Goal: Transaction & Acquisition: Book appointment/travel/reservation

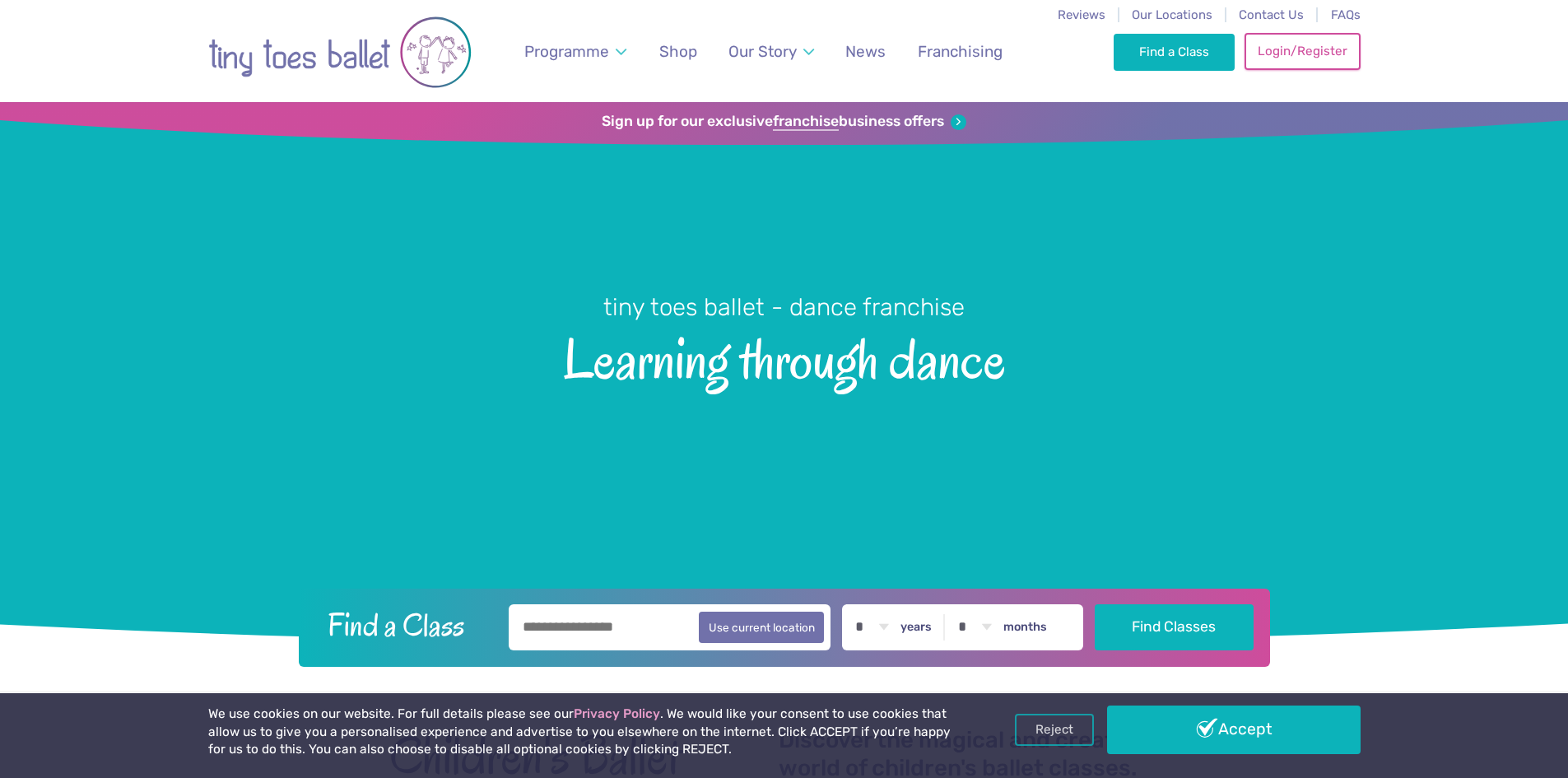
click at [1265, 54] on link "Login/Register" at bounding box center [1301, 50] width 115 height 36
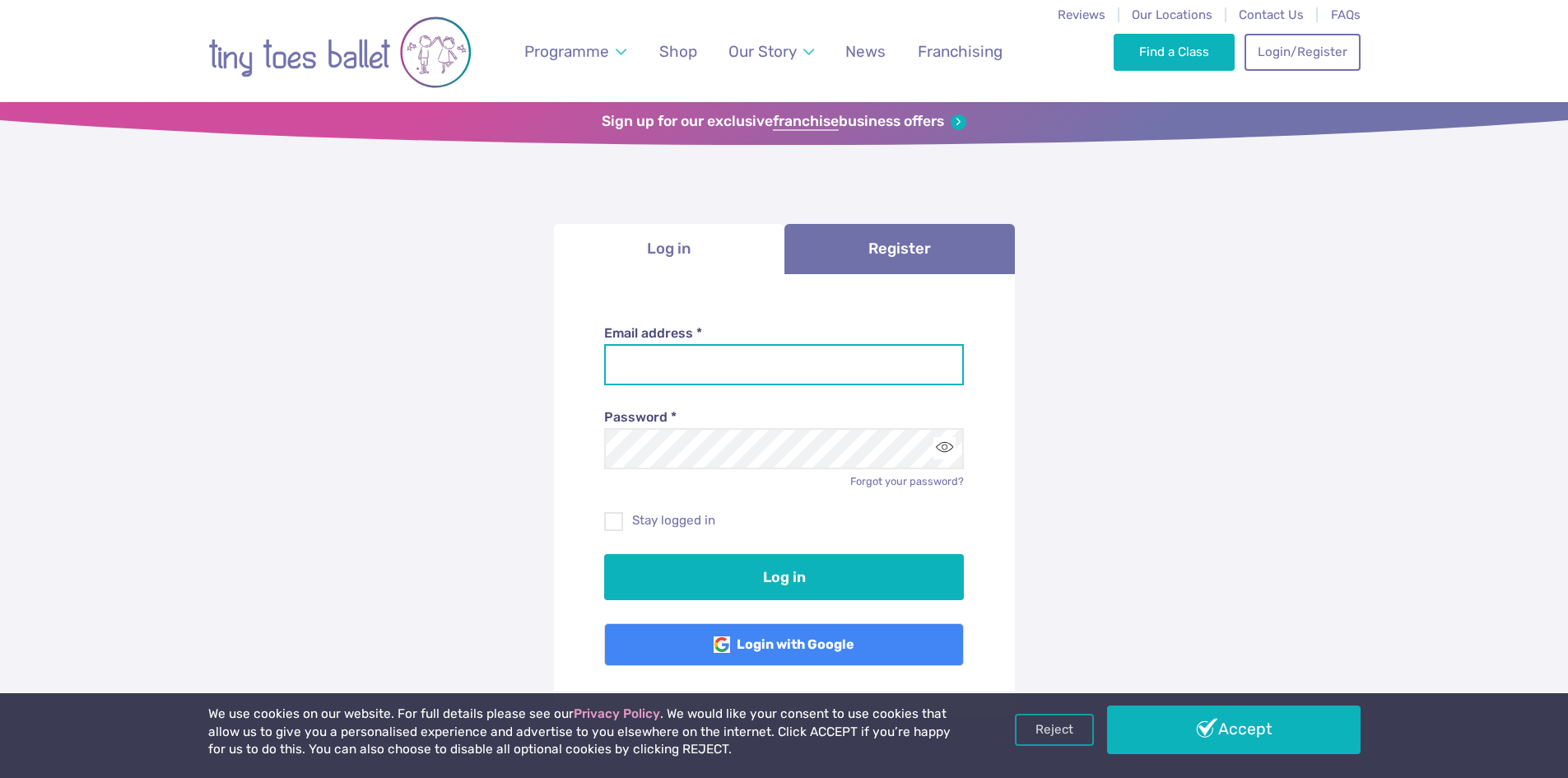
click at [668, 350] on input "Email address *" at bounding box center [784, 365] width 360 height 41
type input "**********"
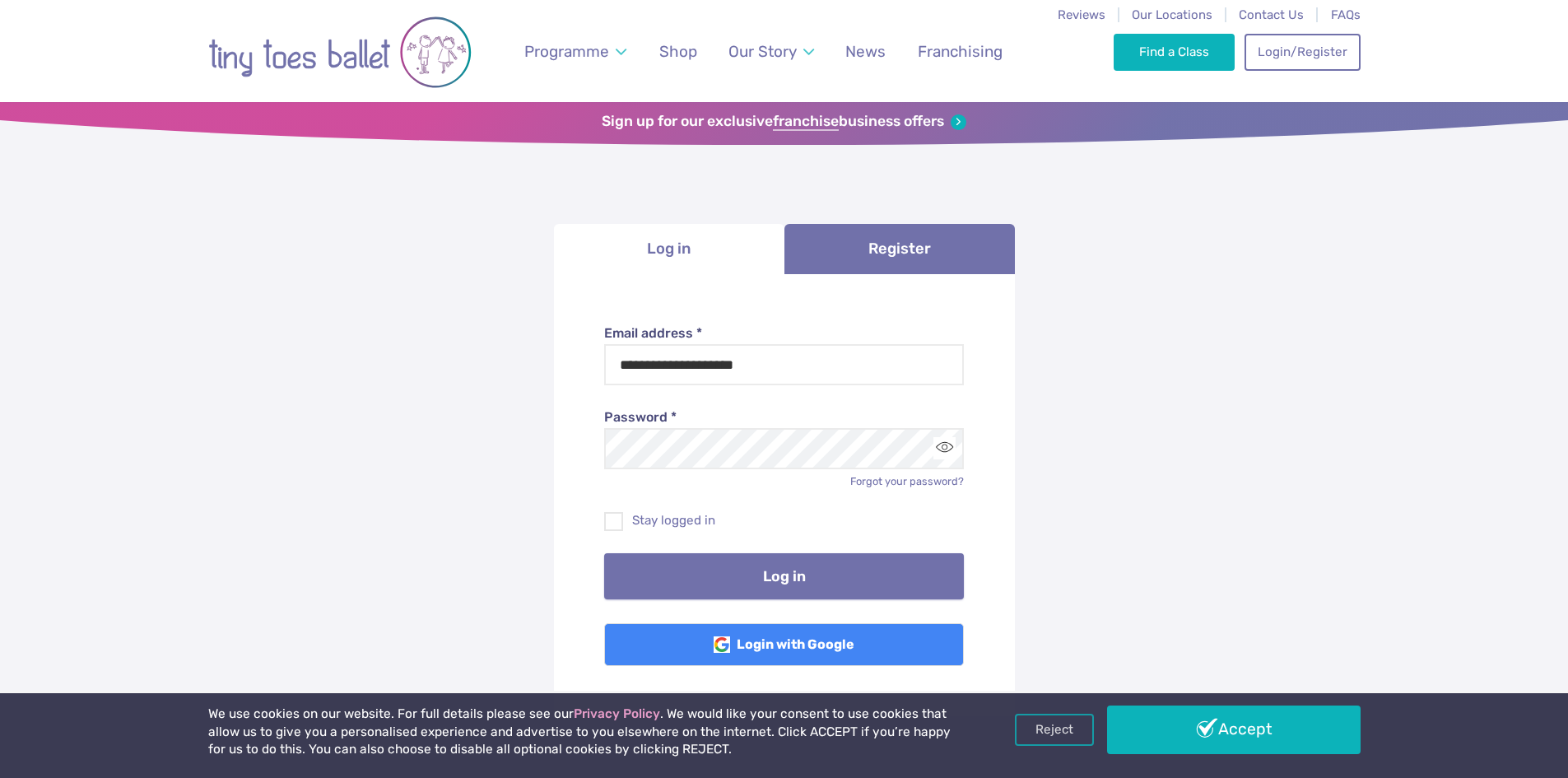
click at [686, 590] on button "Log in" at bounding box center [784, 575] width 360 height 46
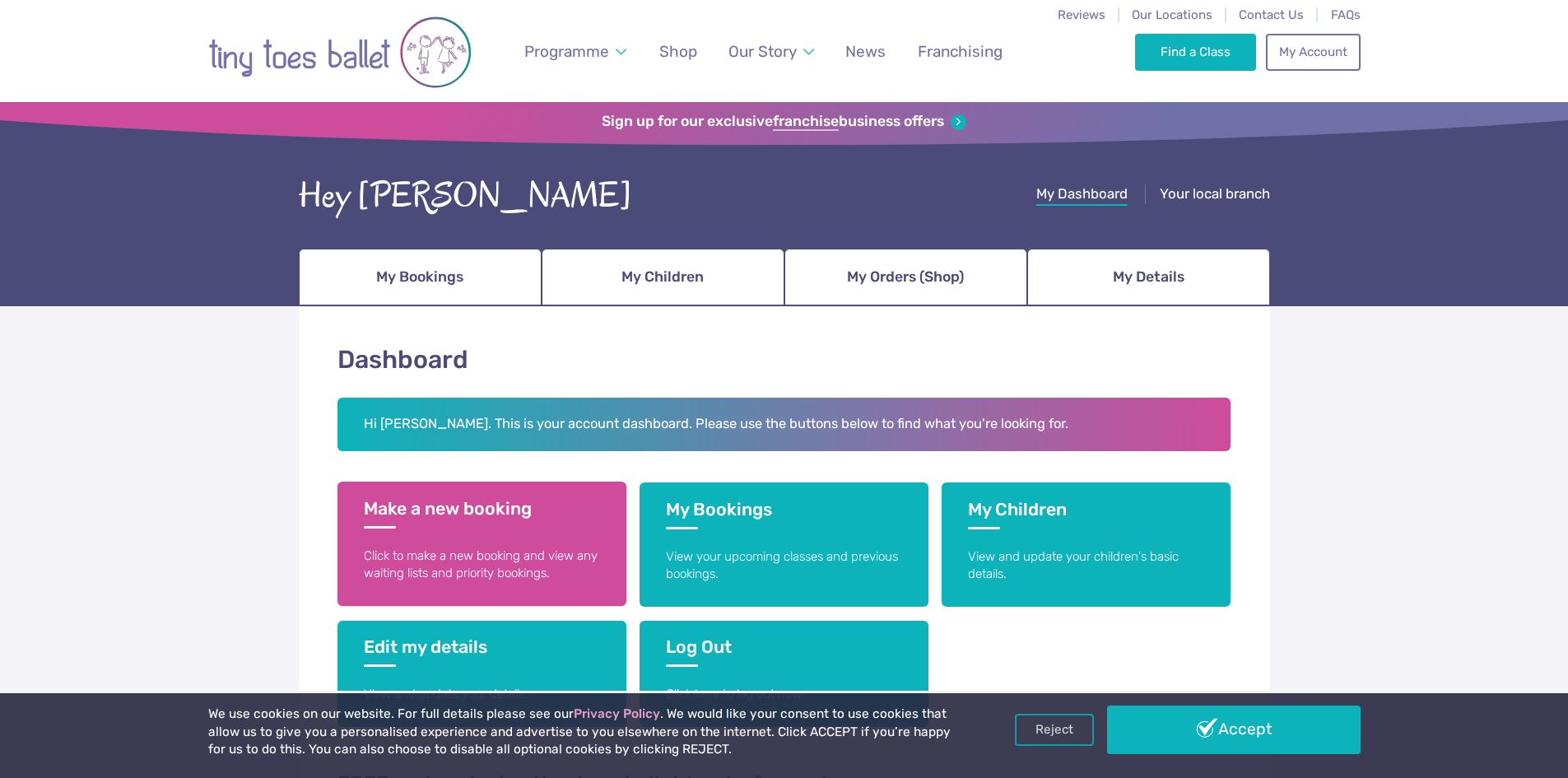
click at [479, 521] on h3 "Make a new booking" at bounding box center [482, 512] width 236 height 30
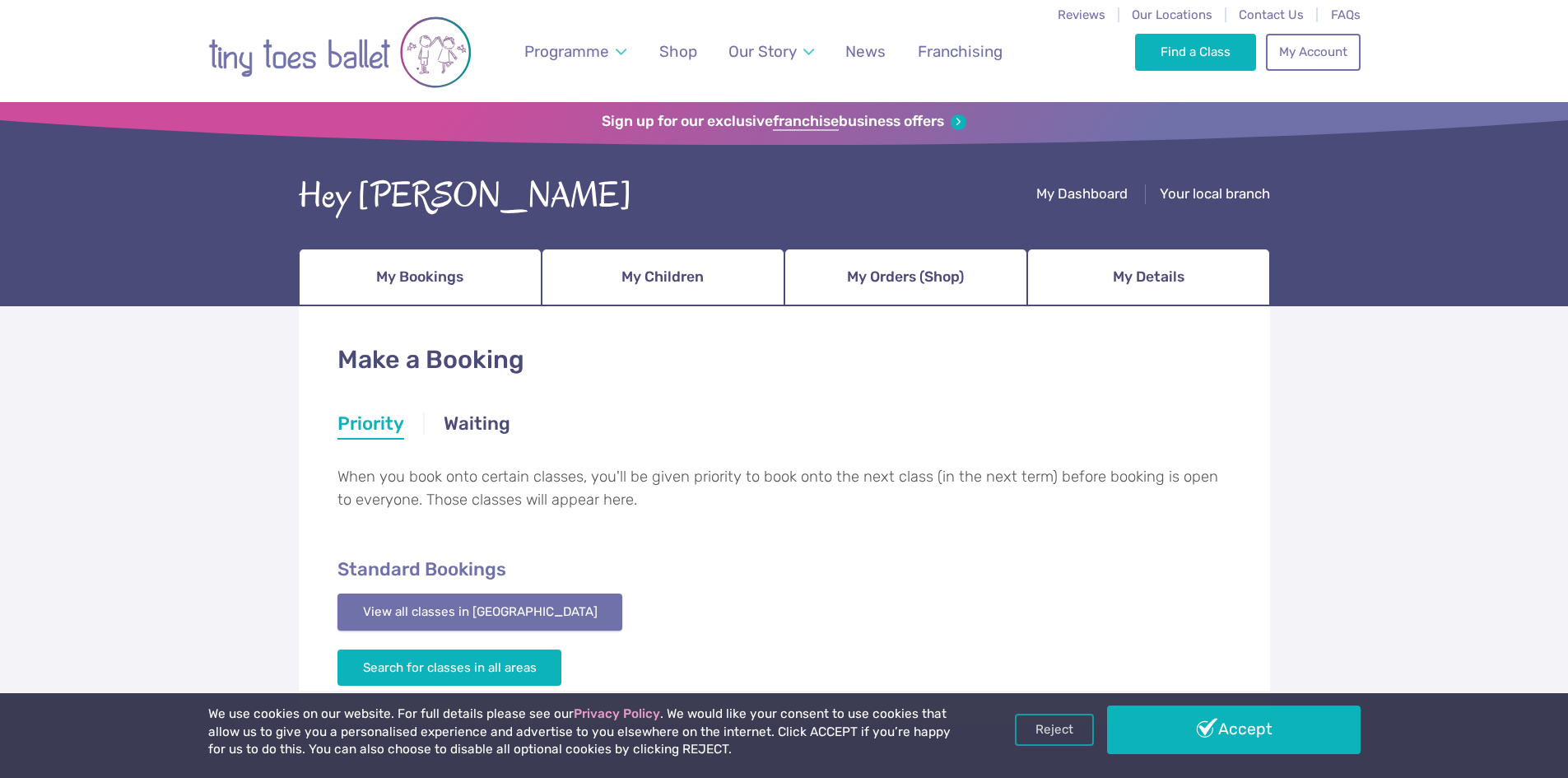
click at [483, 596] on link "View all classes in Cambridge" at bounding box center [480, 611] width 285 height 36
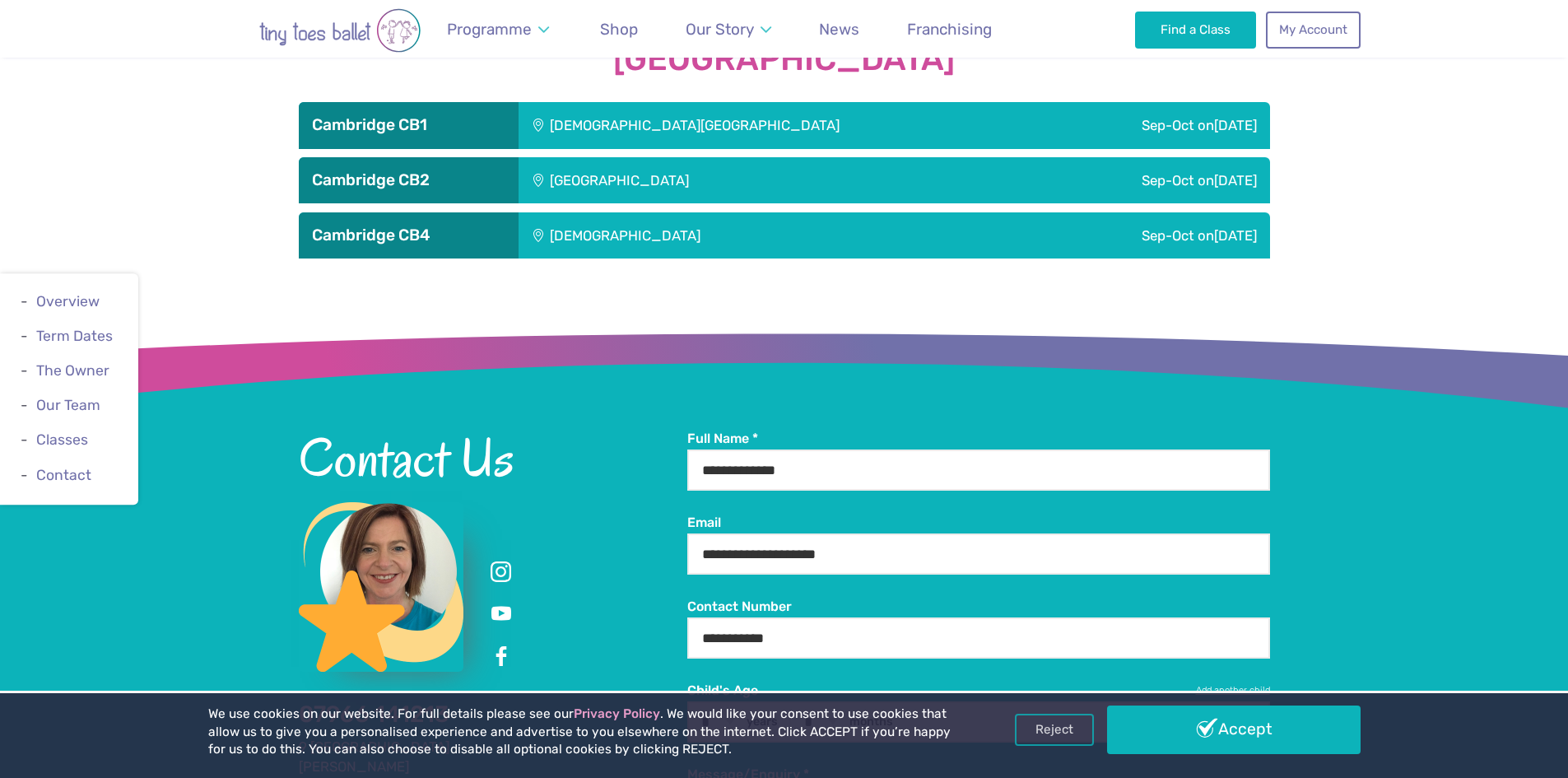
scroll to position [2786, 0]
click at [597, 235] on div "[DEMOGRAPHIC_DATA]" at bounding box center [736, 235] width 436 height 46
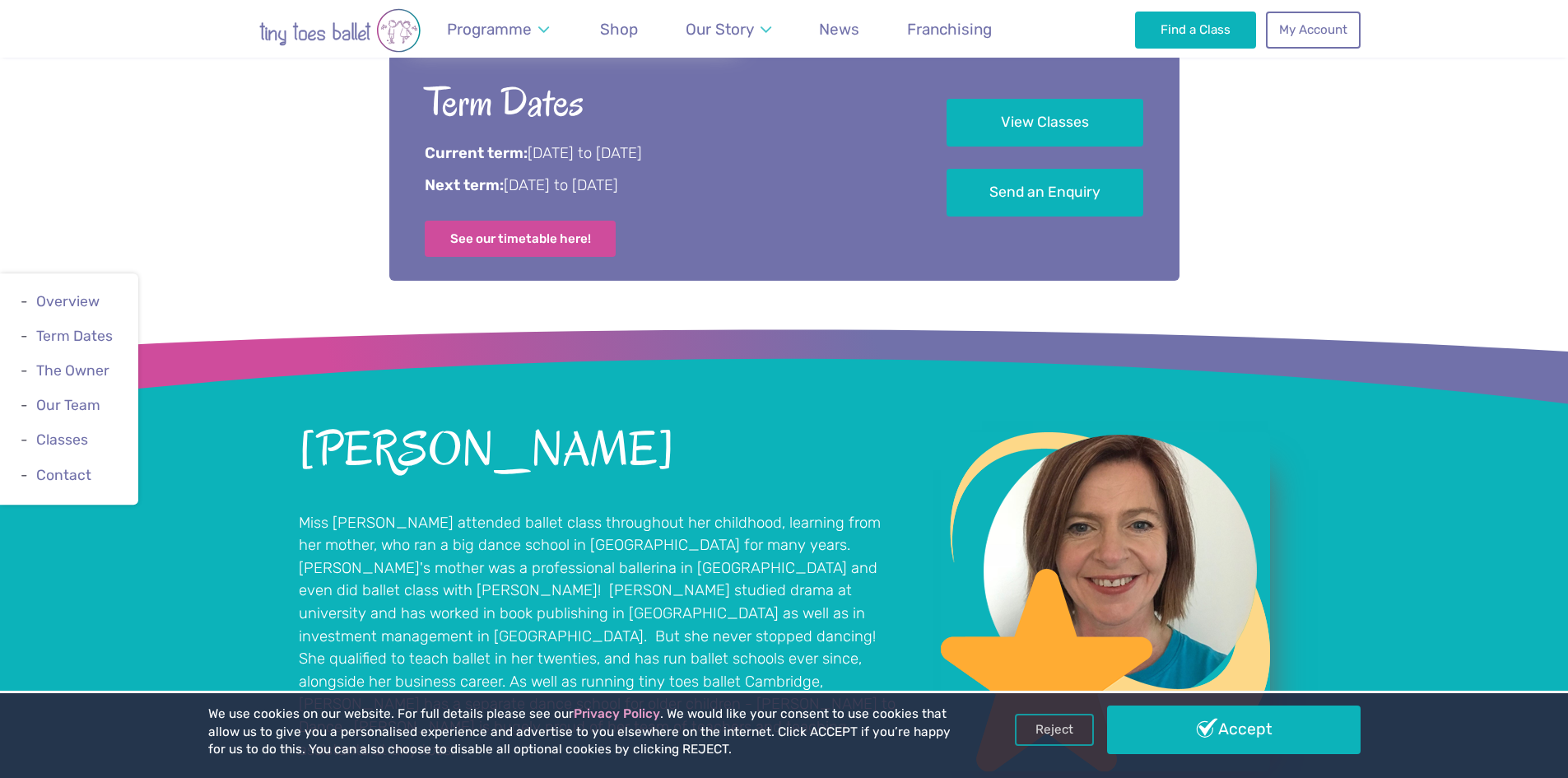
scroll to position [3018, 0]
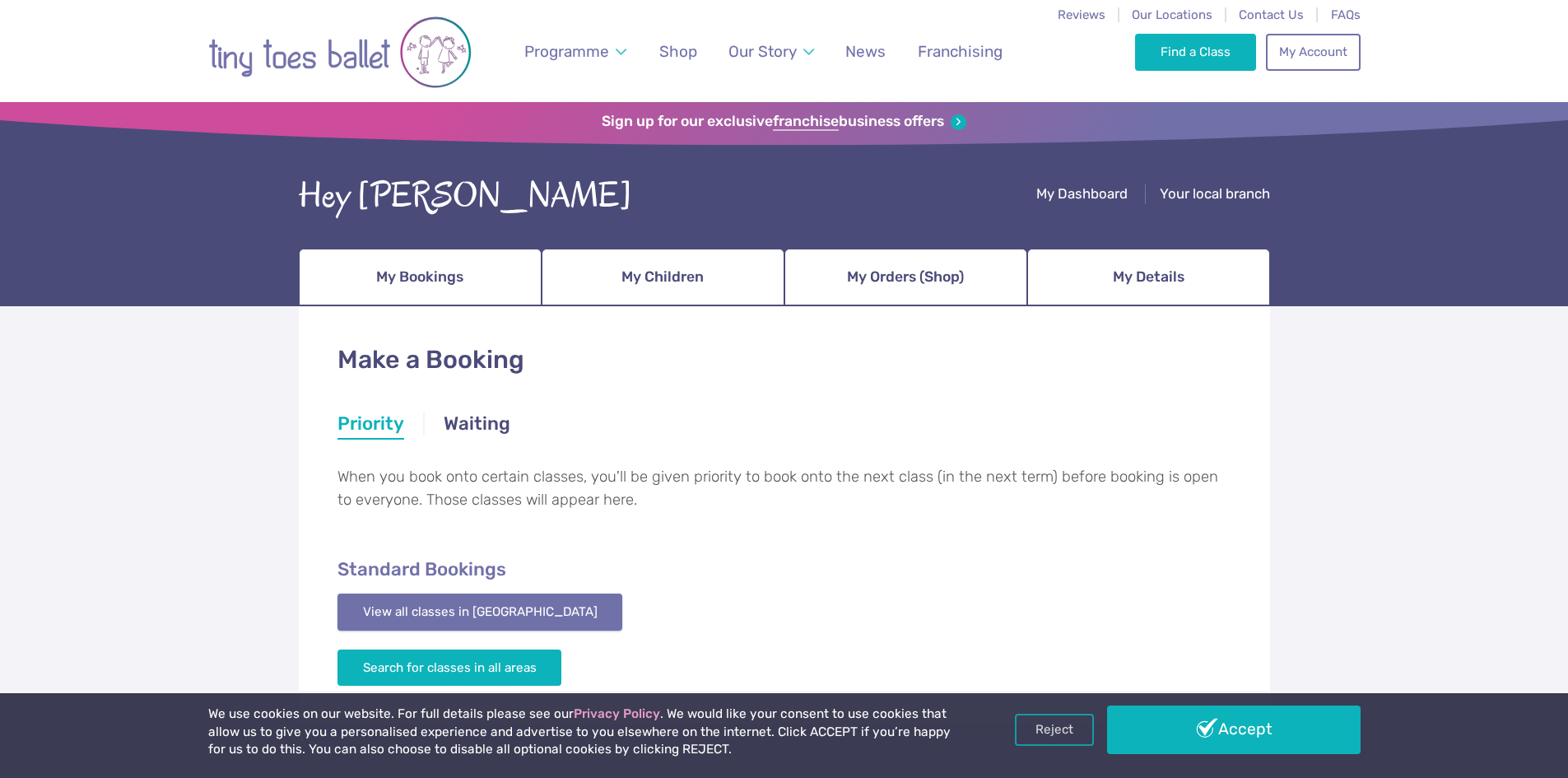
click at [398, 609] on link "View all classes in Cambridge" at bounding box center [480, 611] width 285 height 36
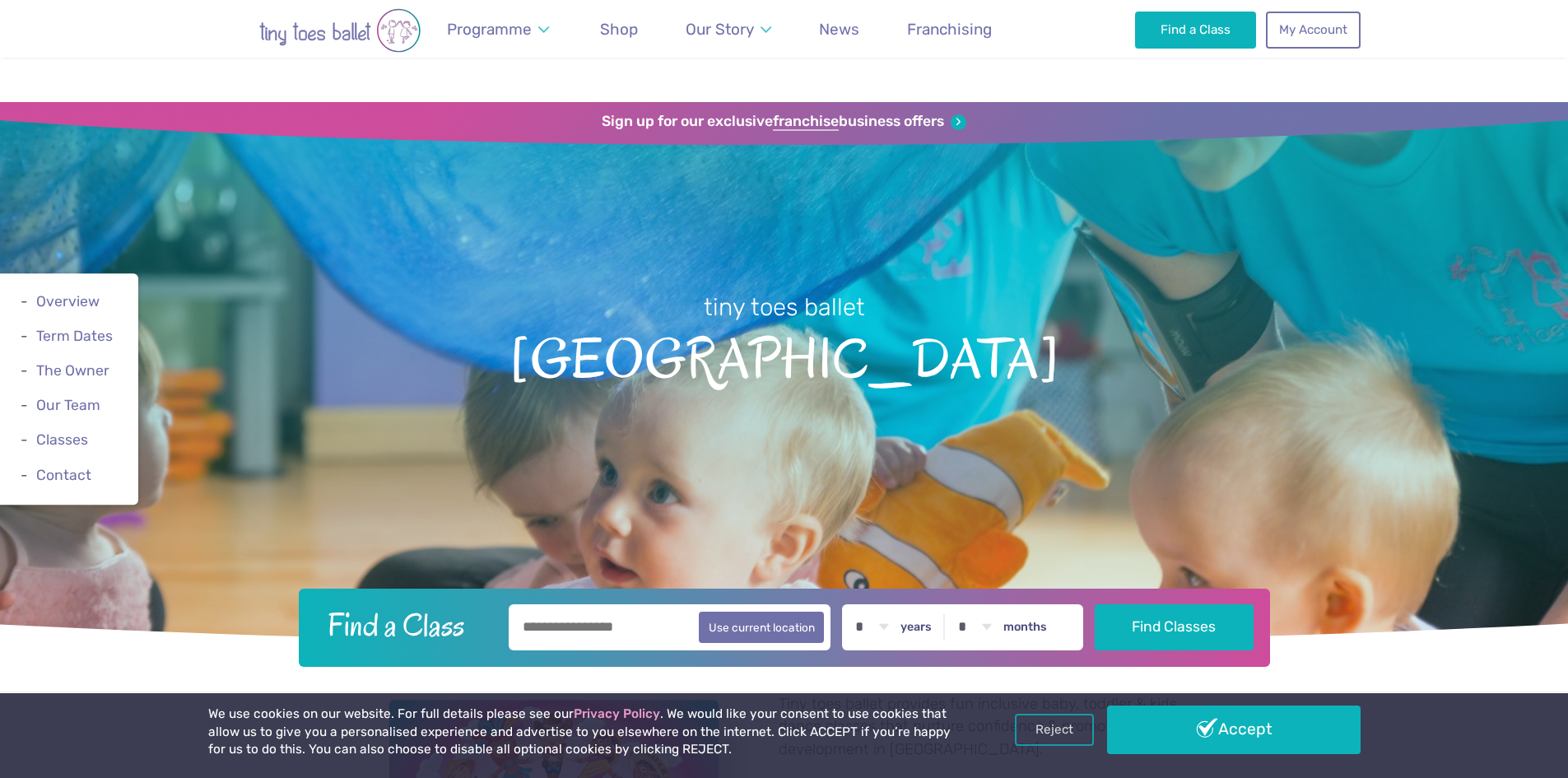
scroll to position [2786, 0]
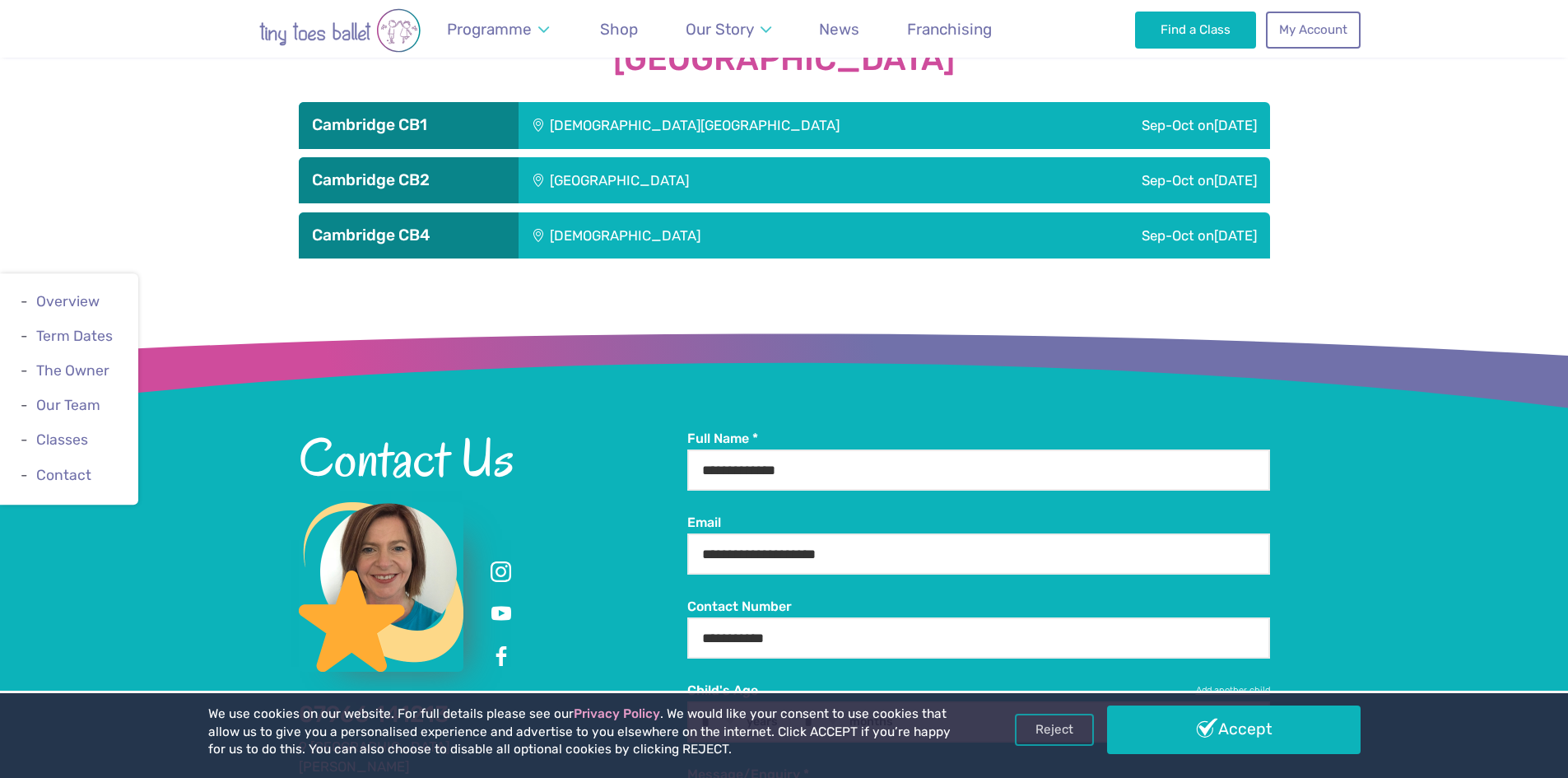
click at [455, 124] on h3 "Cambridge CB1" at bounding box center [408, 125] width 194 height 20
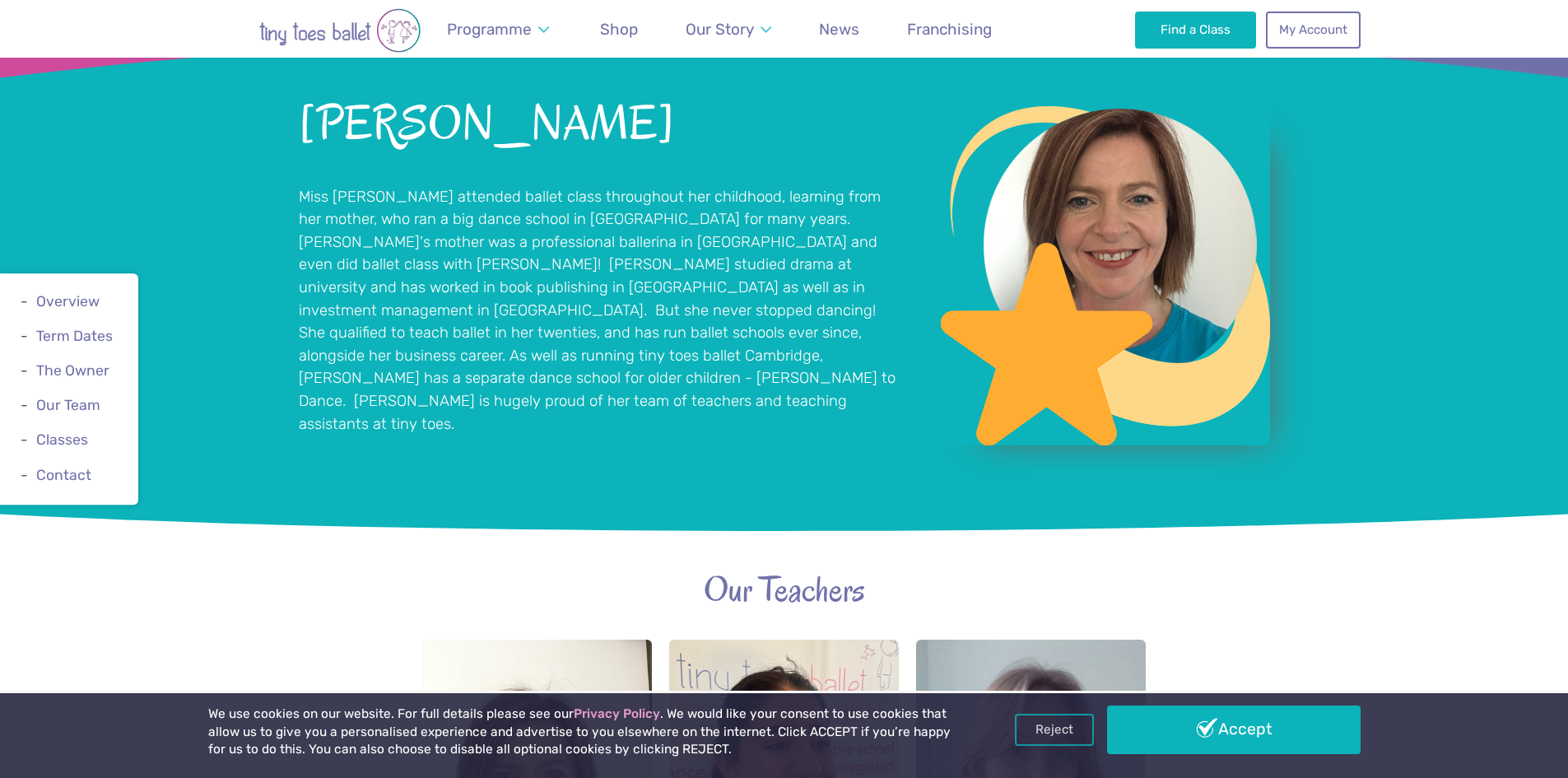
scroll to position [1275, 0]
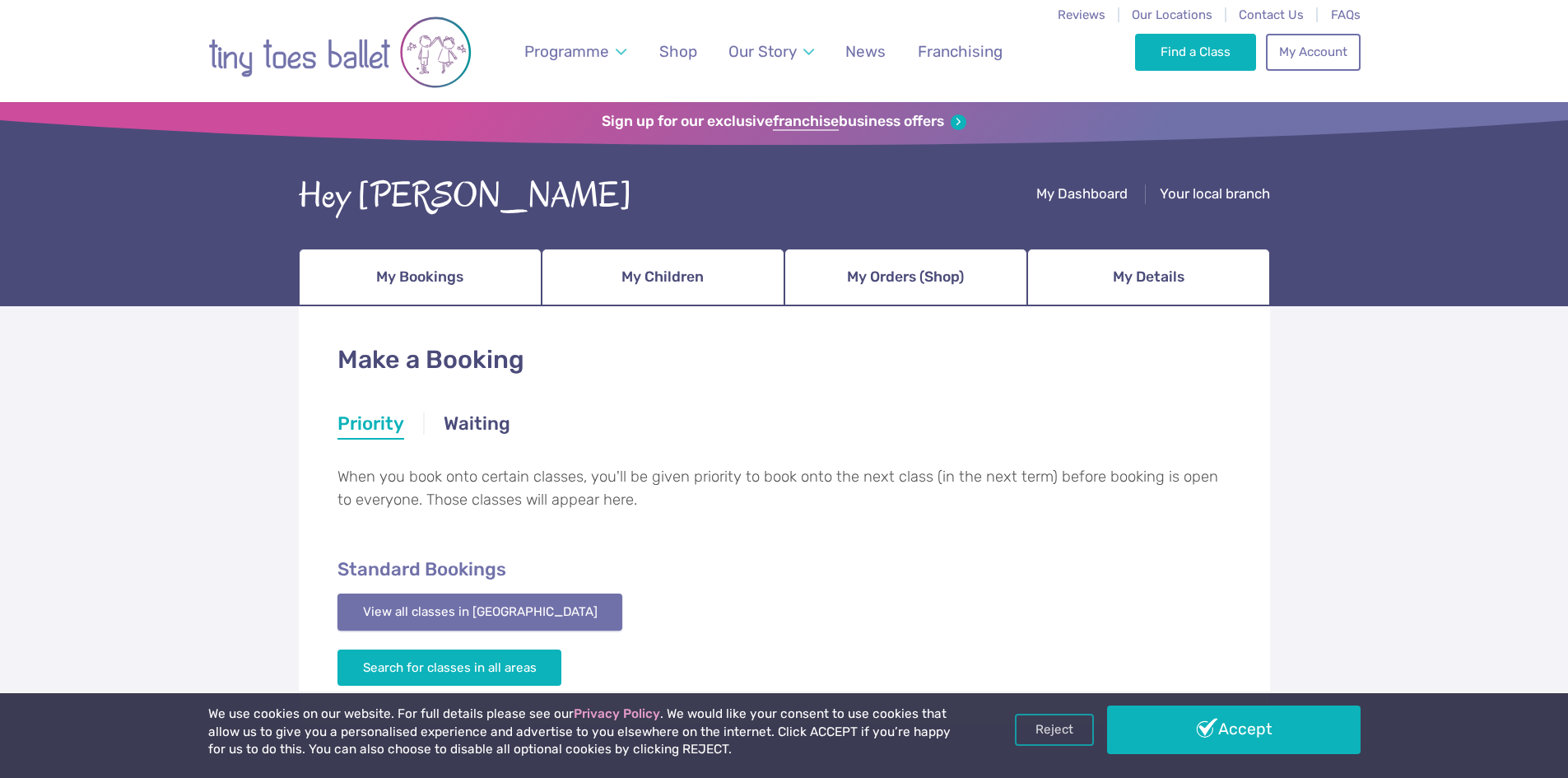
click at [501, 621] on link "View all classes in Cambridge" at bounding box center [480, 611] width 285 height 36
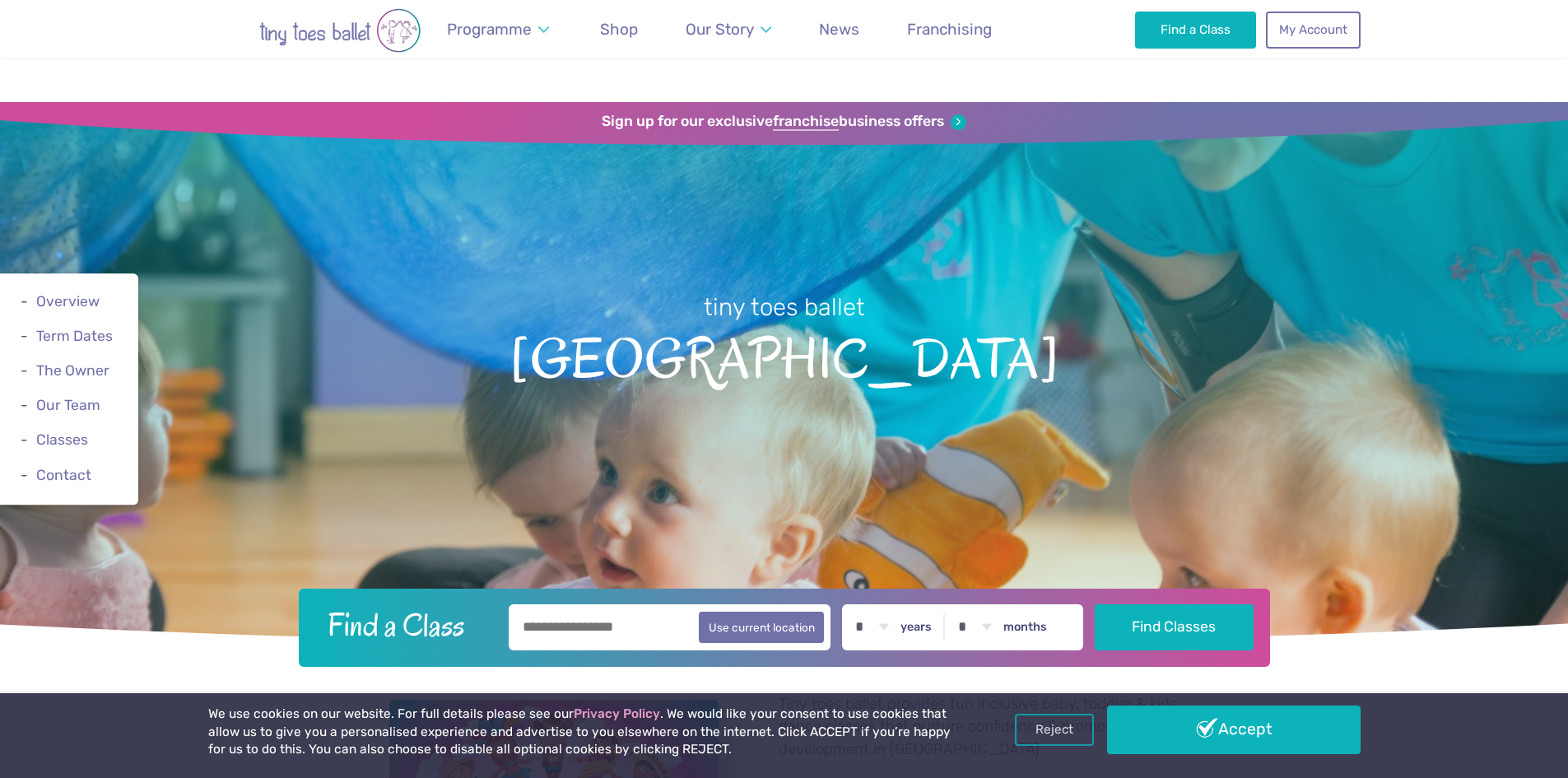
scroll to position [2786, 0]
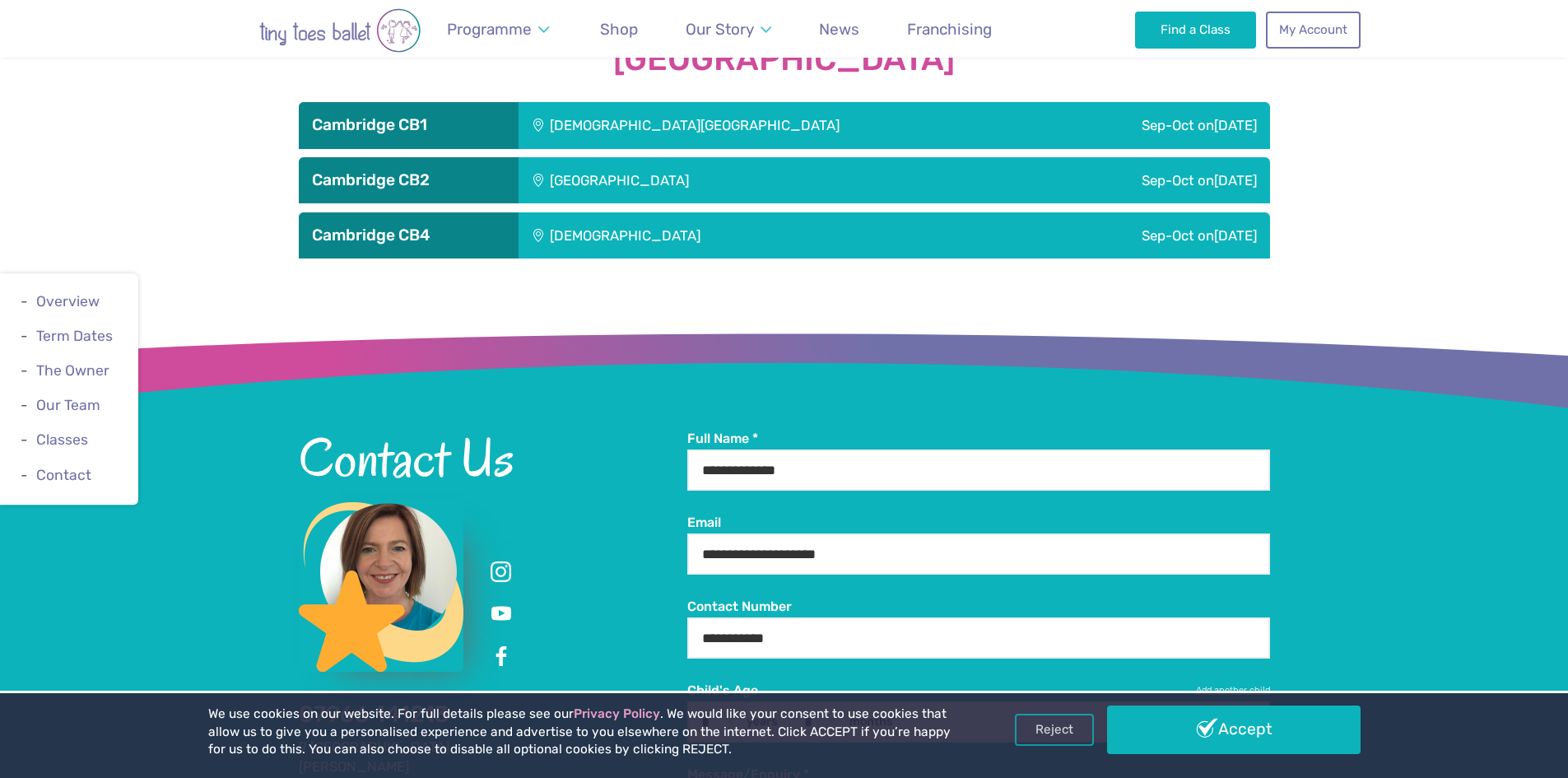
click at [546, 176] on div "[GEOGRAPHIC_DATA]" at bounding box center [731, 180] width 425 height 46
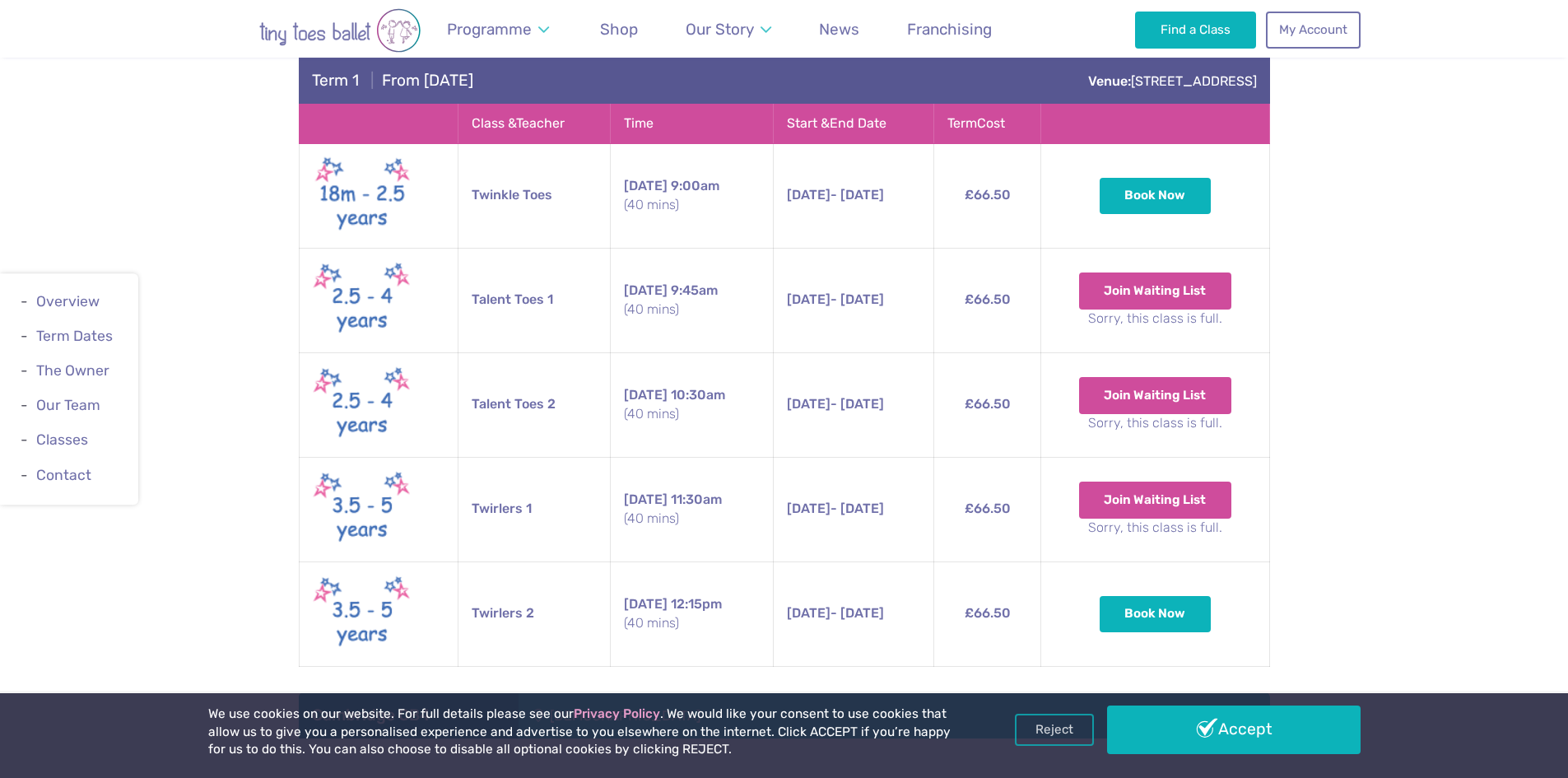
scroll to position [2867, 0]
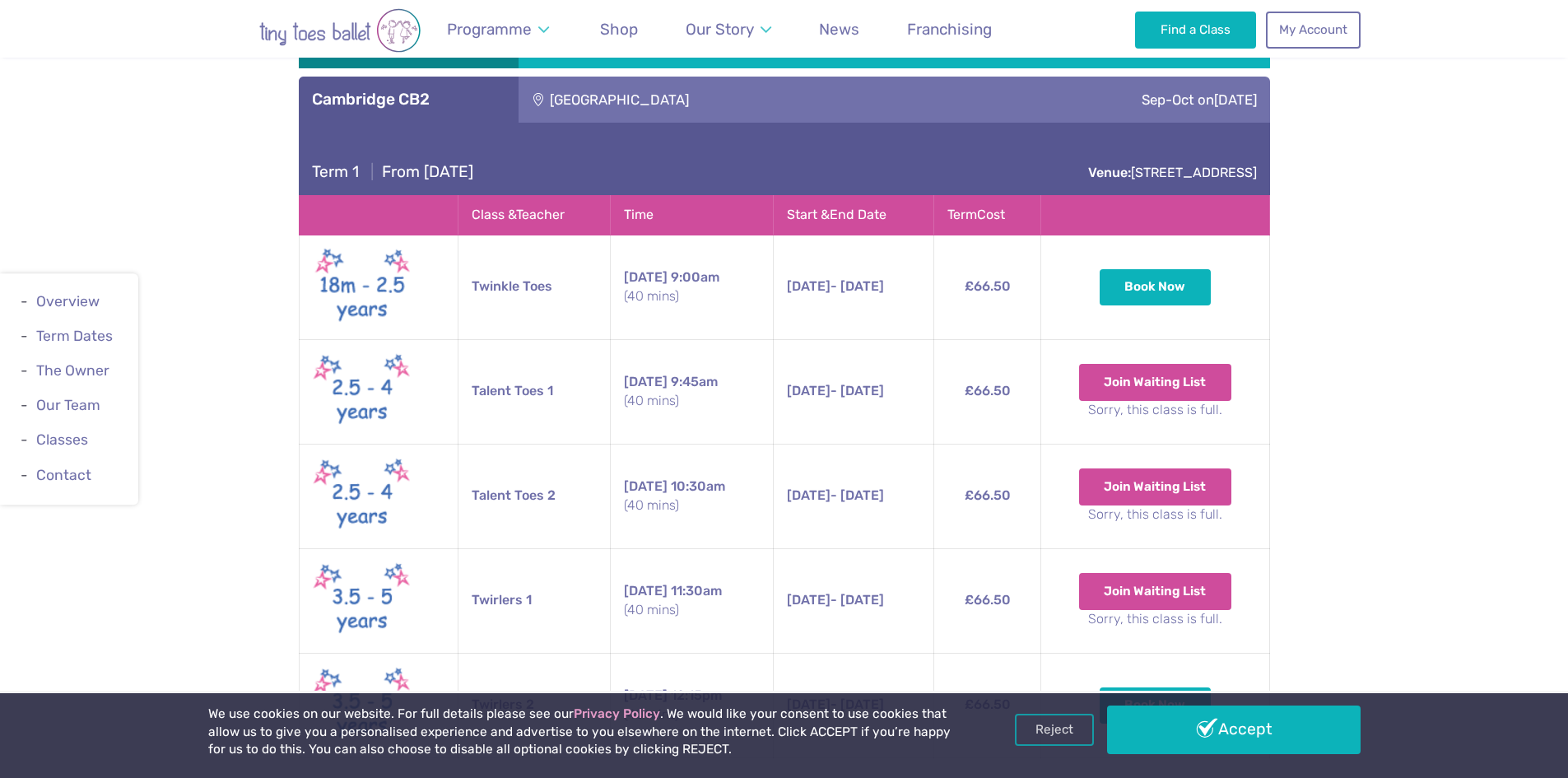
click at [392, 101] on h3 "Cambridge CB2" at bounding box center [408, 99] width 194 height 20
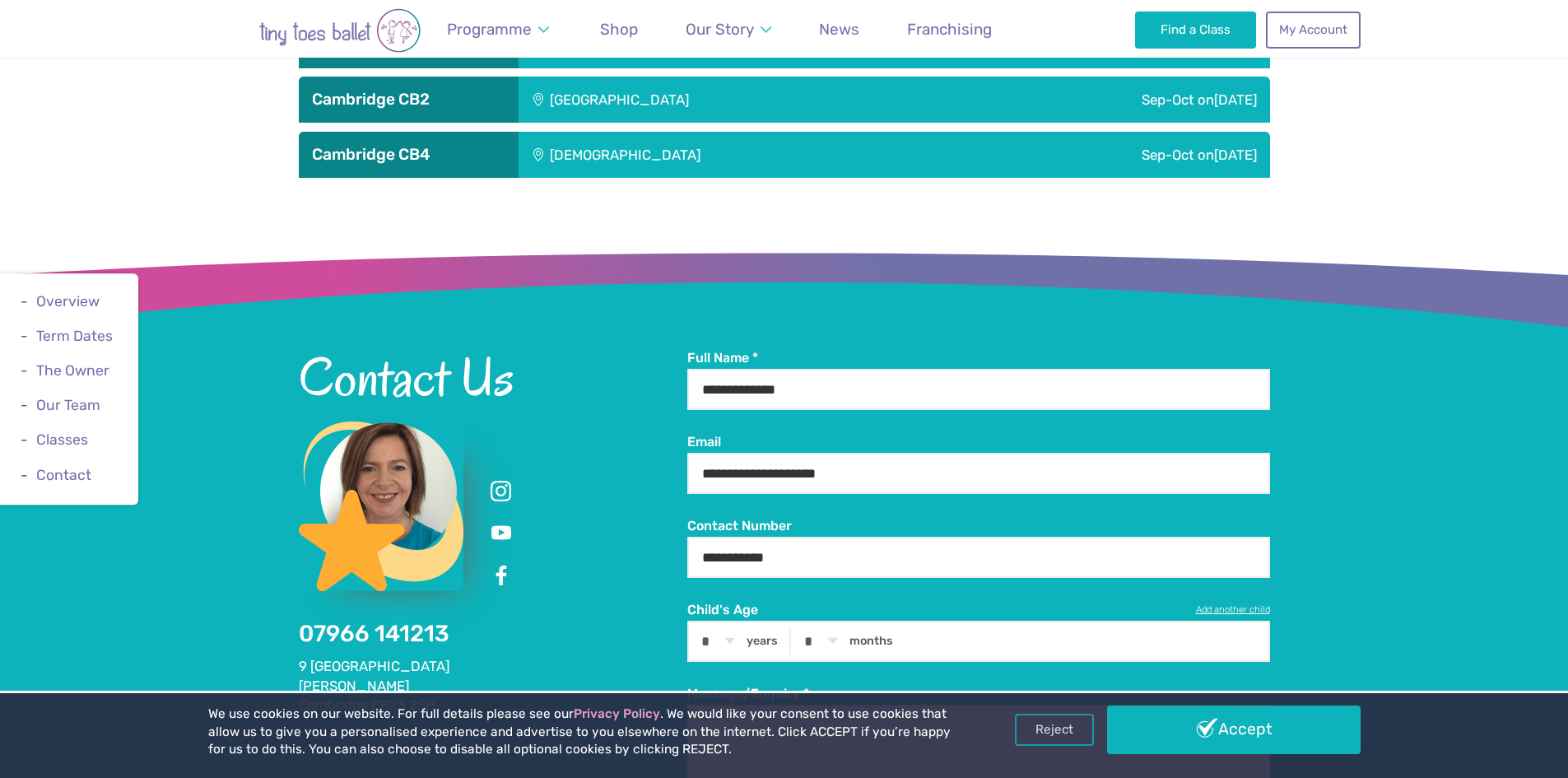
click at [421, 147] on h3 "Cambridge CB4" at bounding box center [408, 154] width 194 height 20
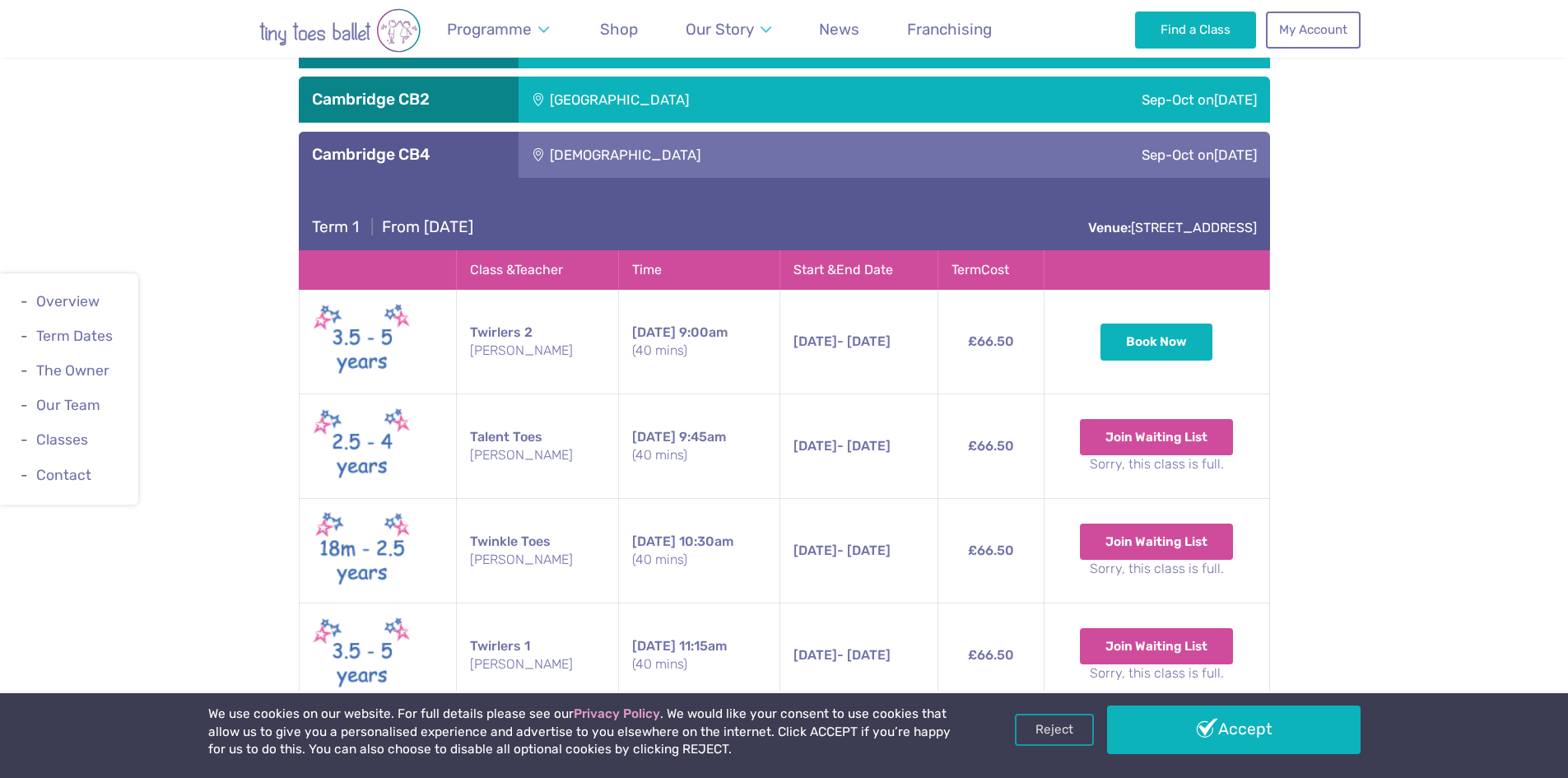
click at [413, 95] on h3 "Cambridge CB2" at bounding box center [408, 99] width 194 height 20
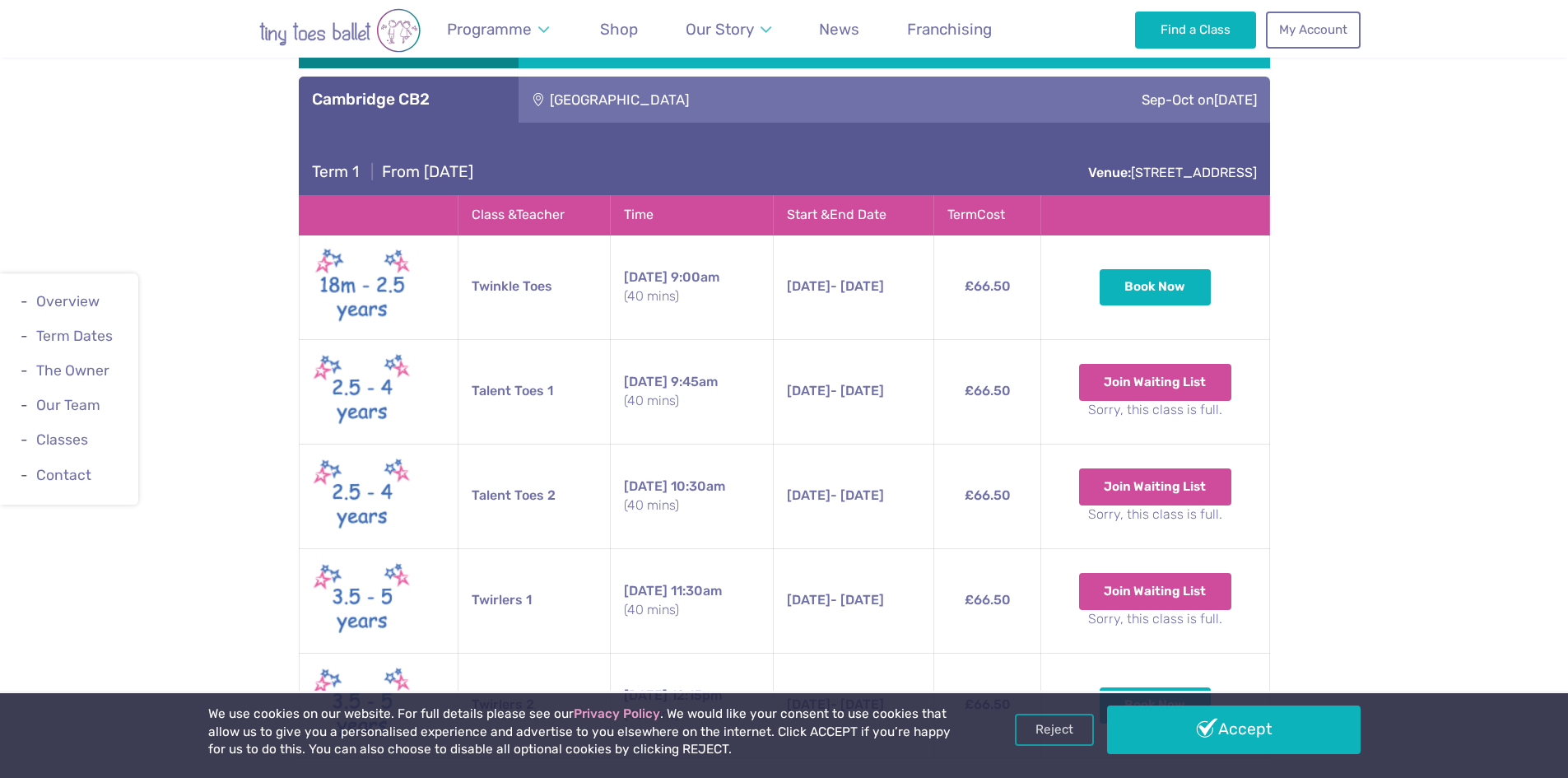
click at [410, 63] on div "Cambridge CB1" at bounding box center [408, 44] width 219 height 46
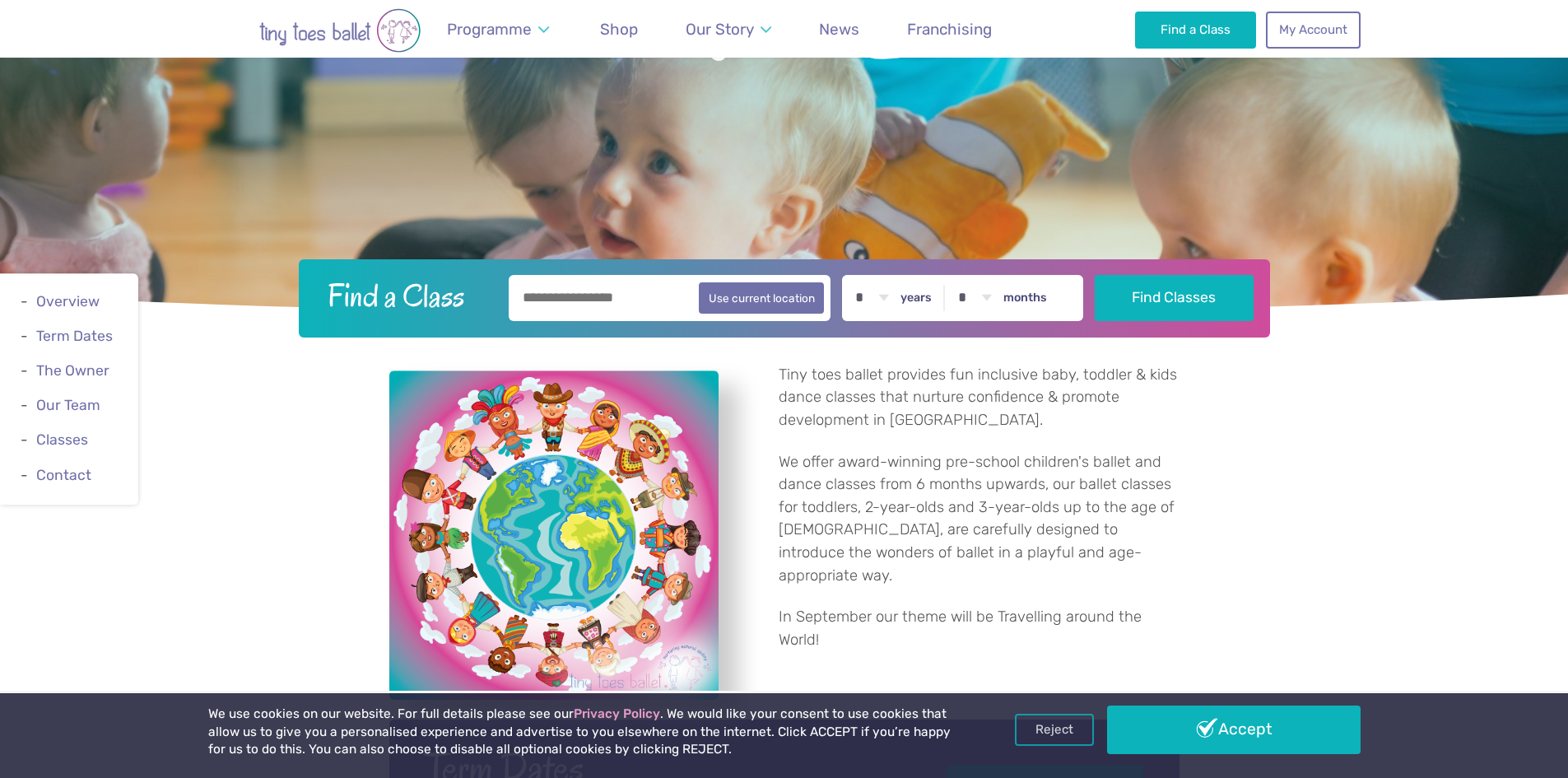
scroll to position [0, 0]
